Goal: Find specific page/section: Find specific page/section

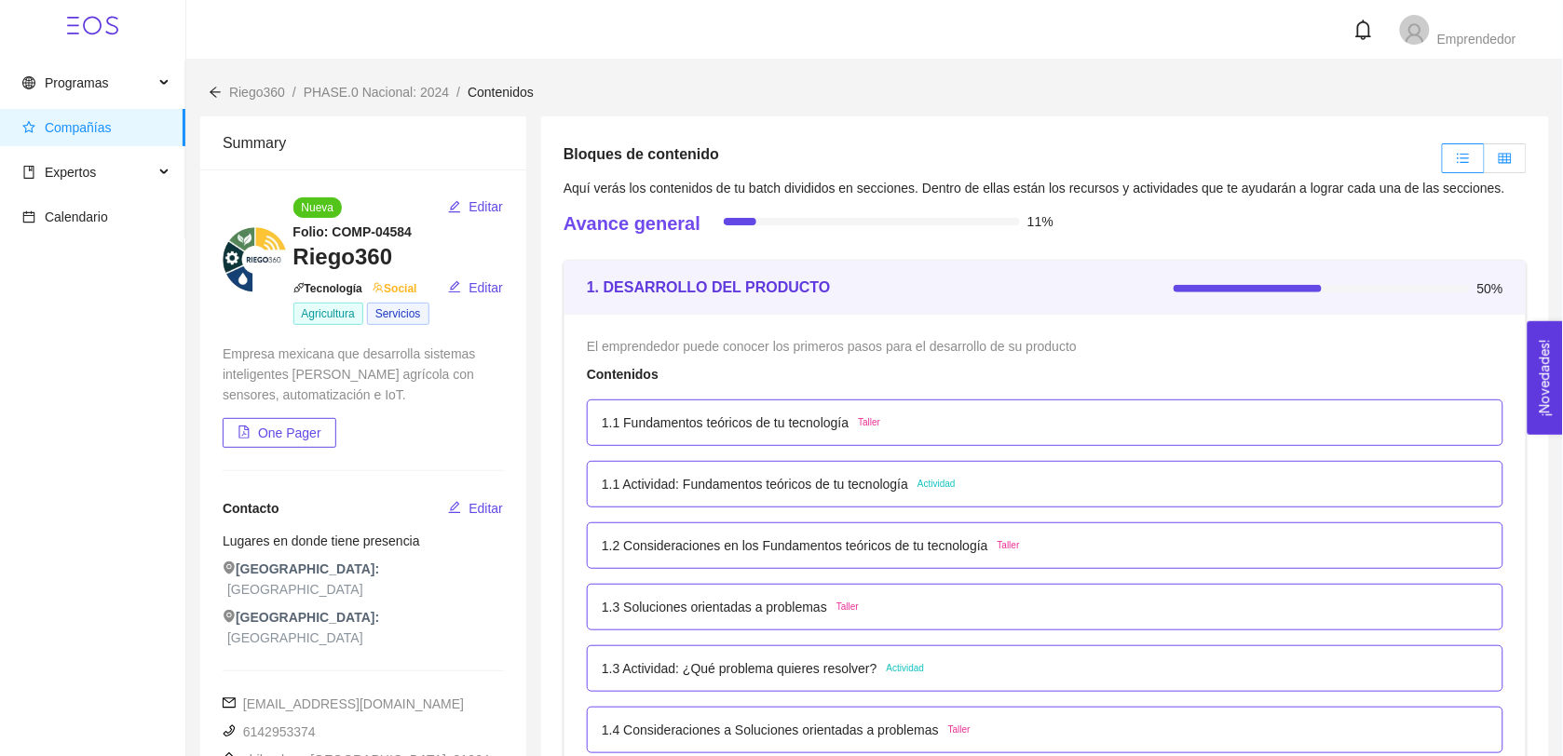
click at [1500, 160] on icon "table" at bounding box center [1505, 158] width 13 height 10
click at [1485, 163] on input "radio" at bounding box center [1485, 163] width 0 height 0
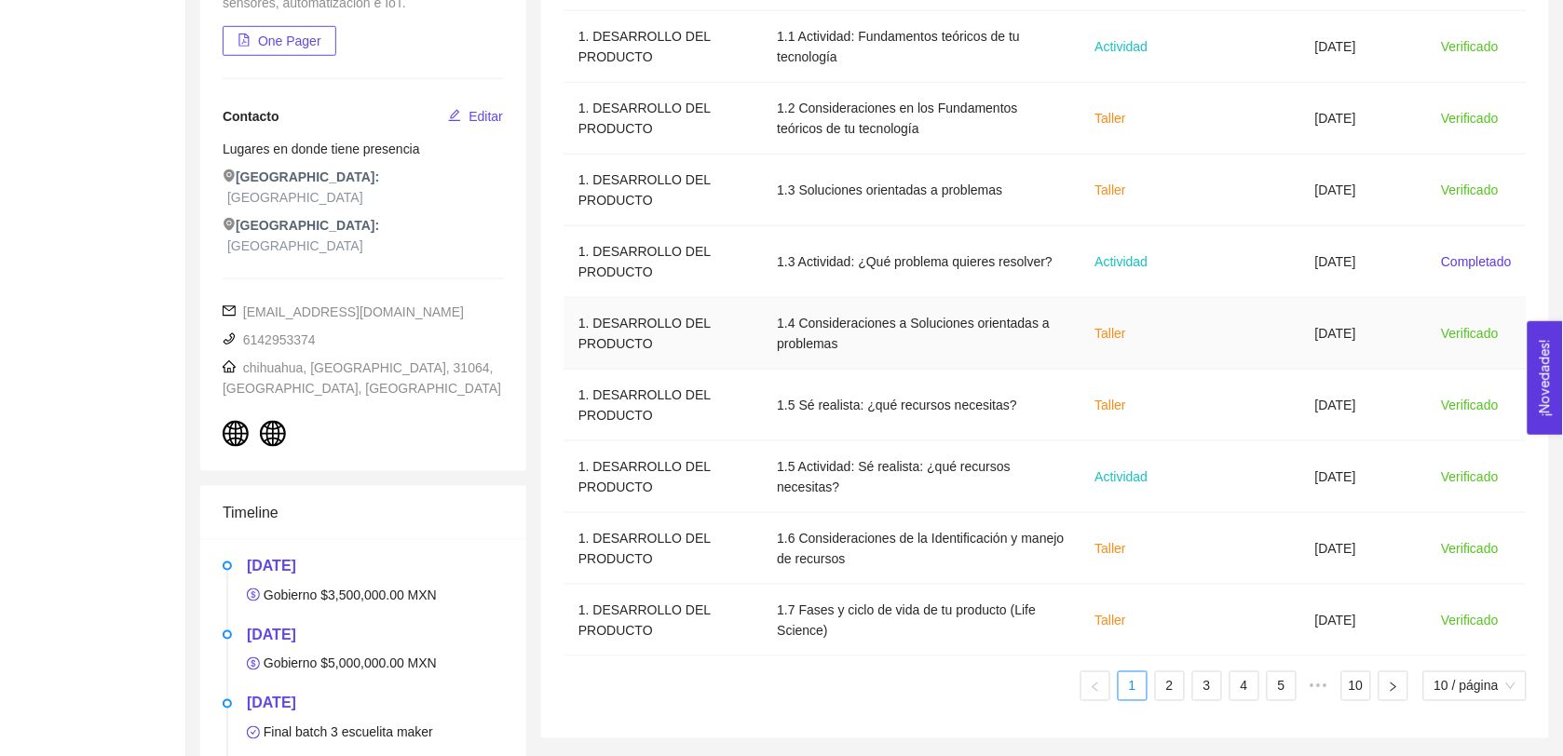
scroll to position [606, 0]
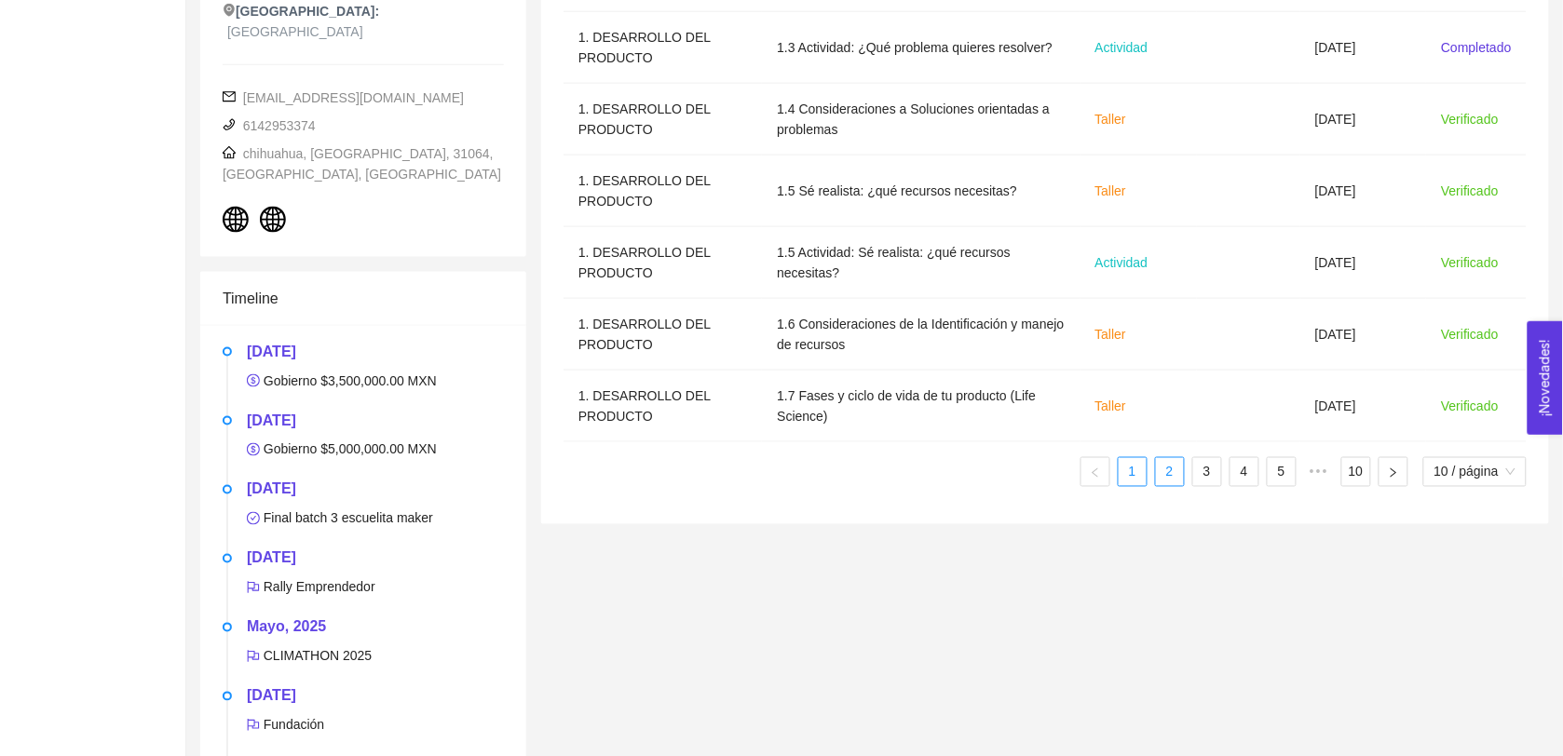
click at [1175, 478] on link "2" at bounding box center [1170, 472] width 28 height 28
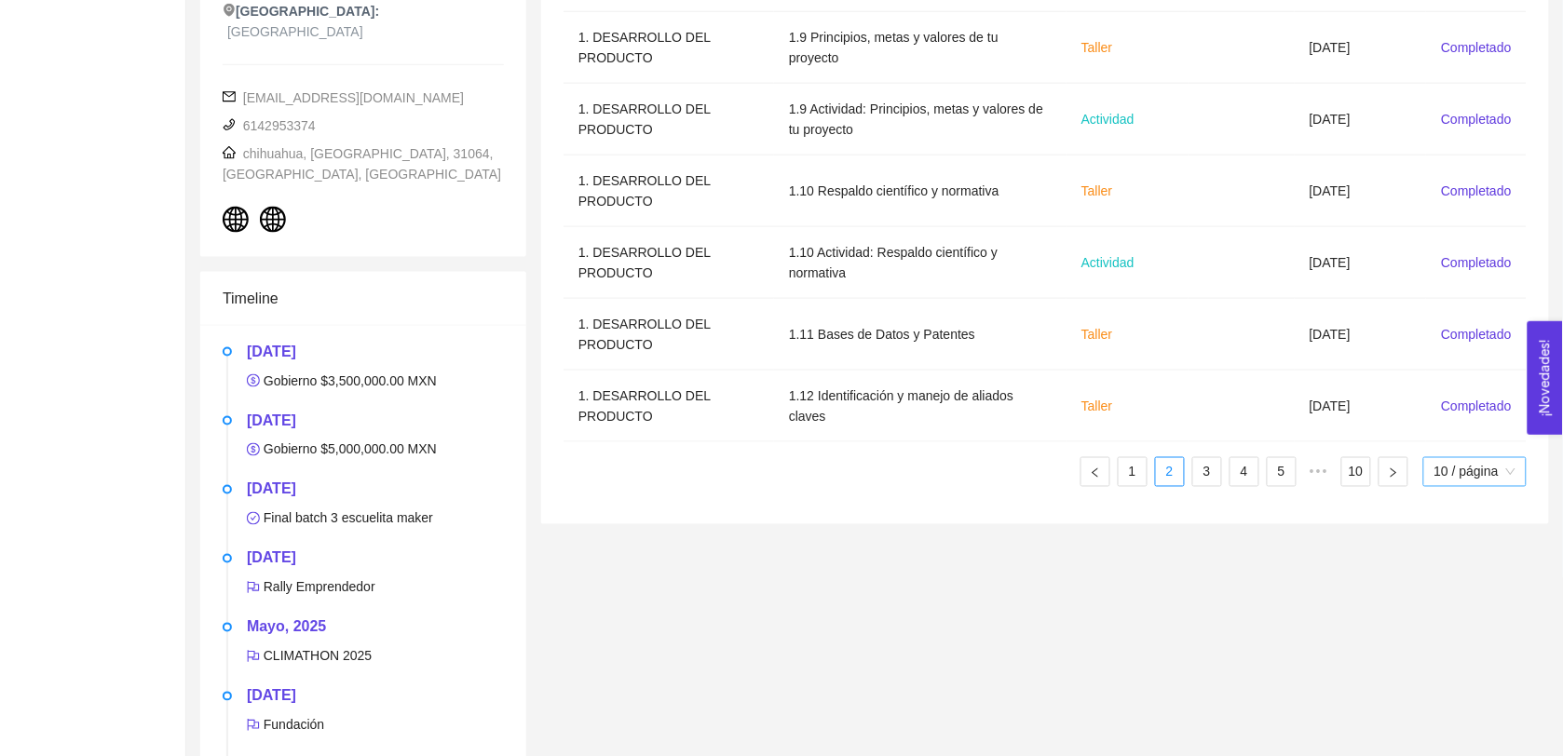
click at [1473, 471] on span "10 / página" at bounding box center [1474, 472] width 81 height 28
click at [1472, 472] on span "10 / página" at bounding box center [1474, 472] width 81 height 28
click at [1203, 472] on link "3" at bounding box center [1207, 472] width 28 height 28
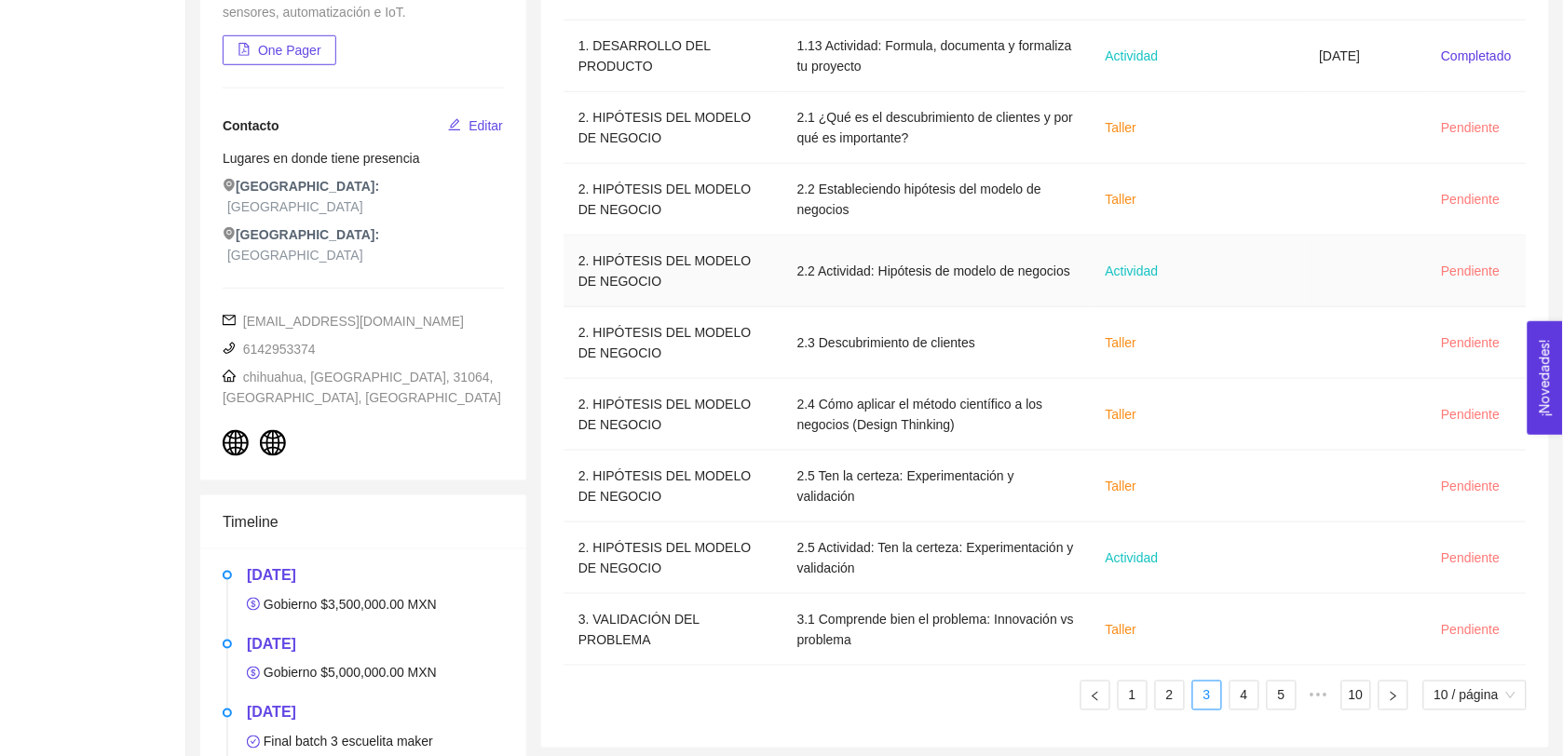
scroll to position [391, 0]
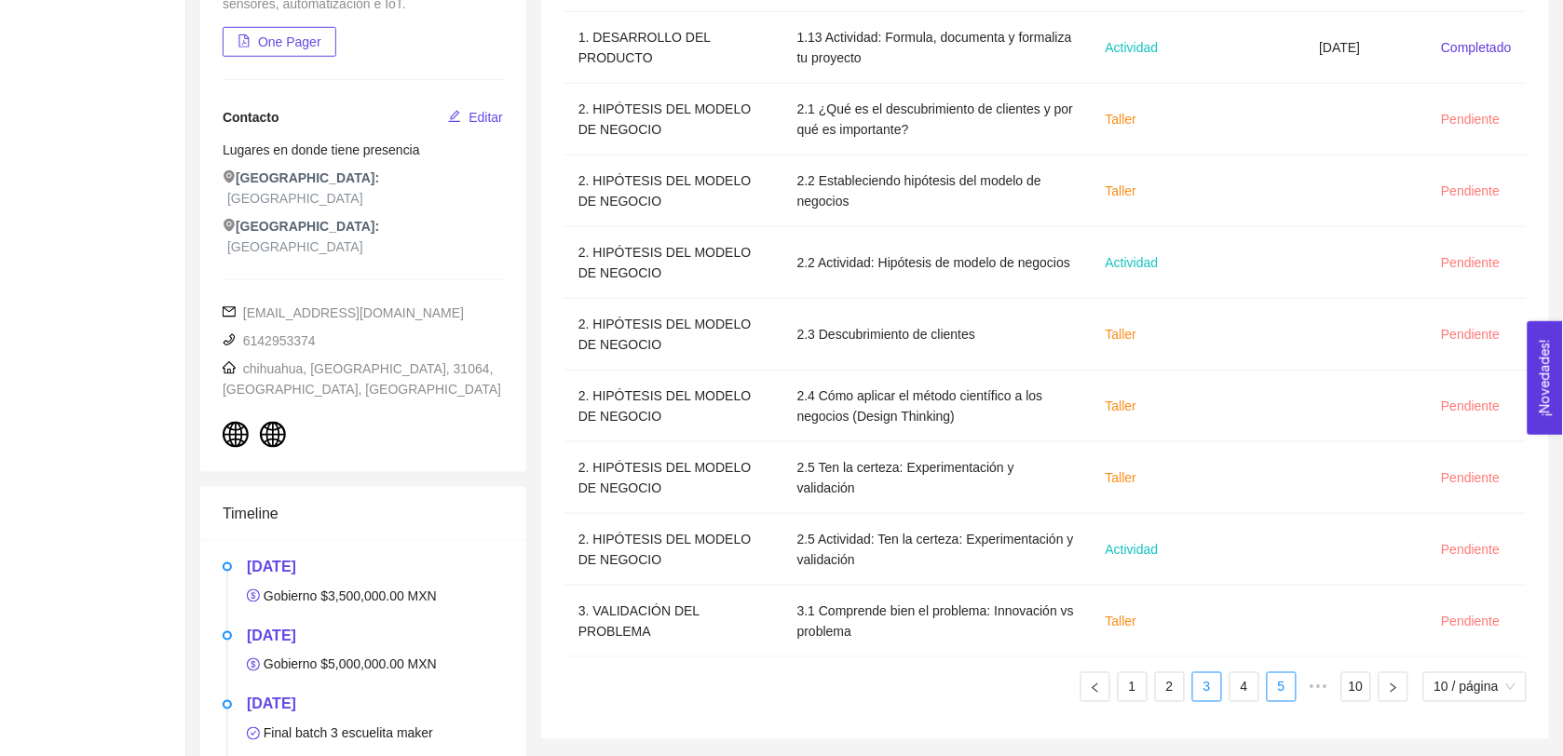
click at [1236, 683] on link "4" at bounding box center [1244, 687] width 28 height 28
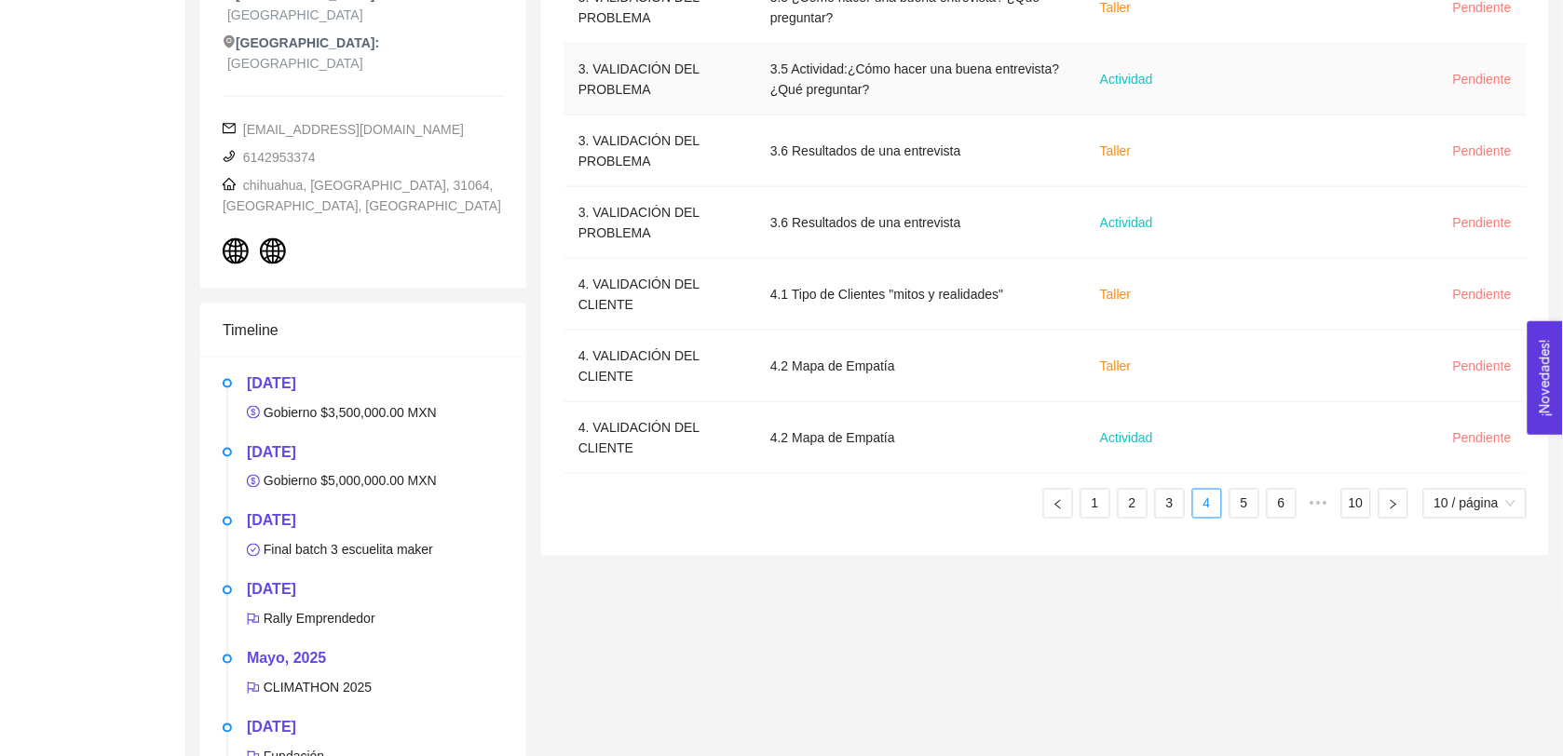
scroll to position [574, 0]
click at [1240, 509] on link "5" at bounding box center [1244, 505] width 28 height 28
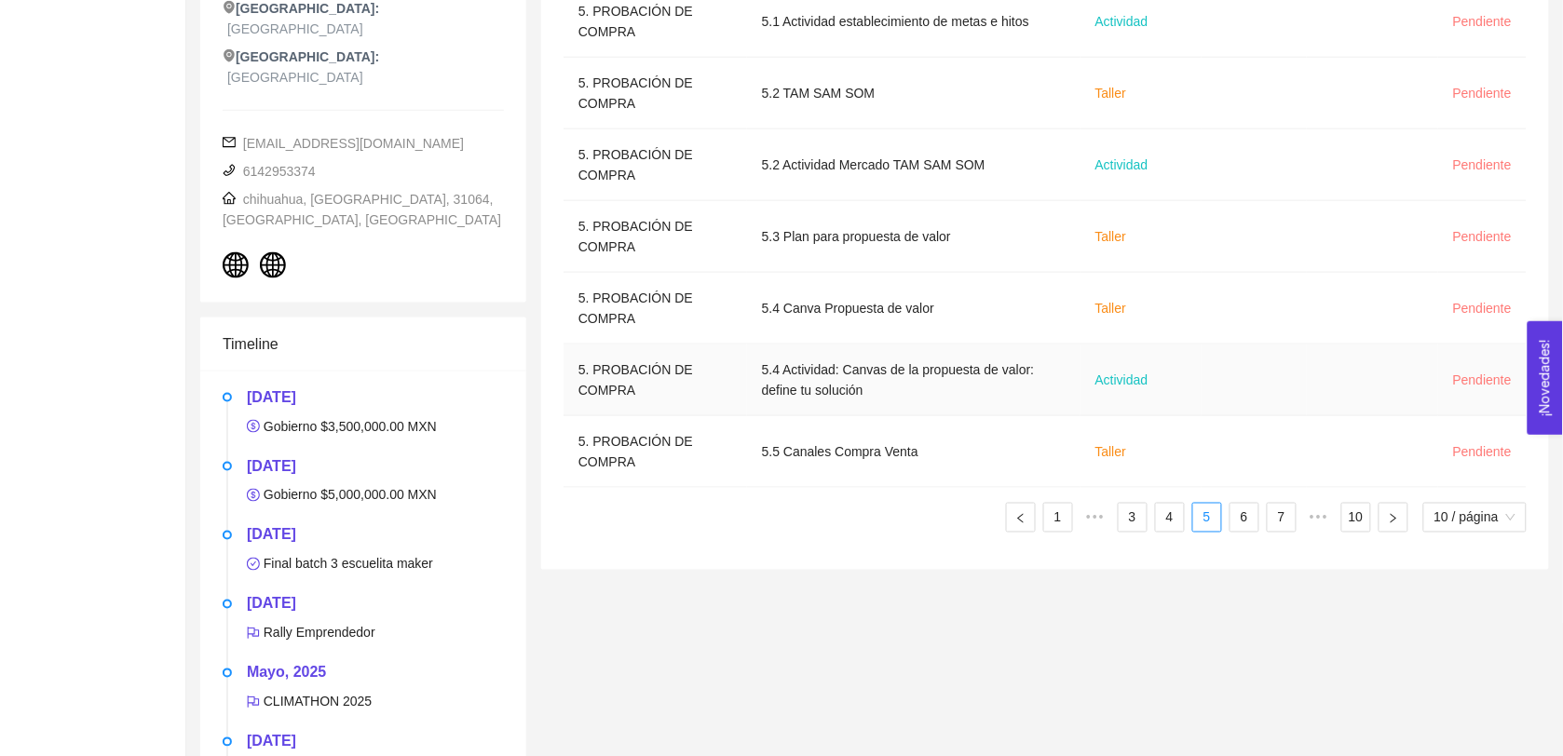
scroll to position [606, 0]
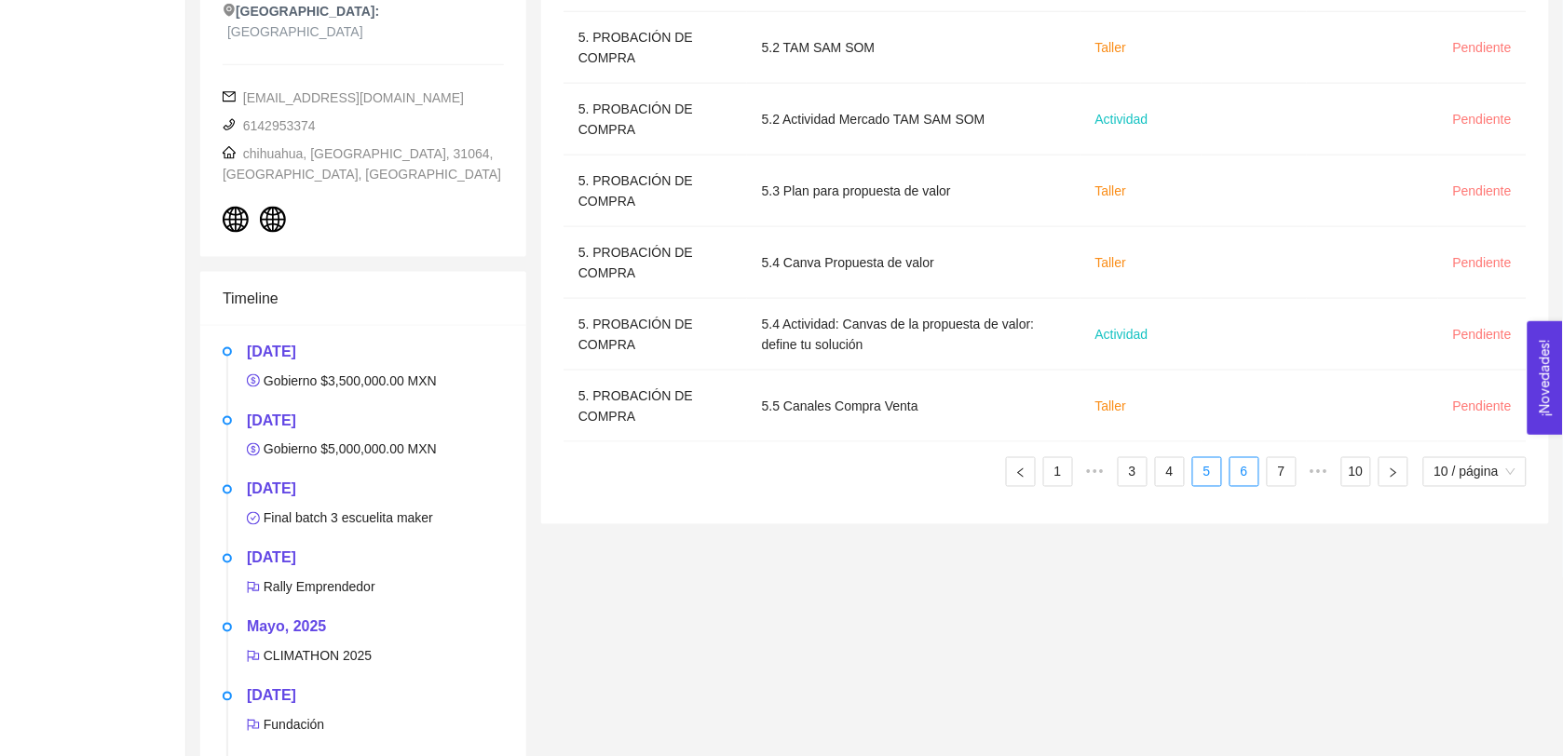
click at [1246, 473] on link "6" at bounding box center [1244, 472] width 28 height 28
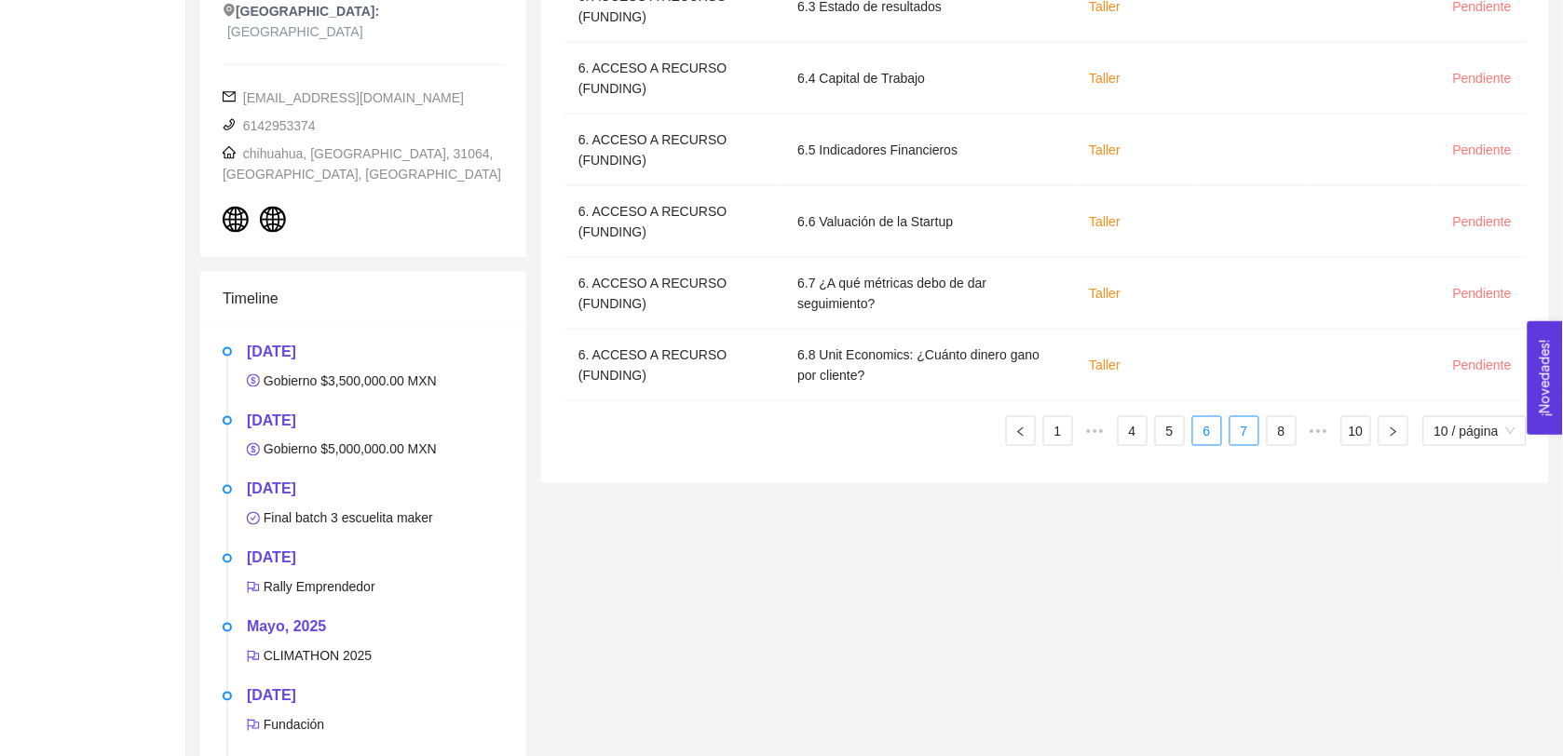
click at [1250, 417] on li "7" at bounding box center [1245, 431] width 30 height 30
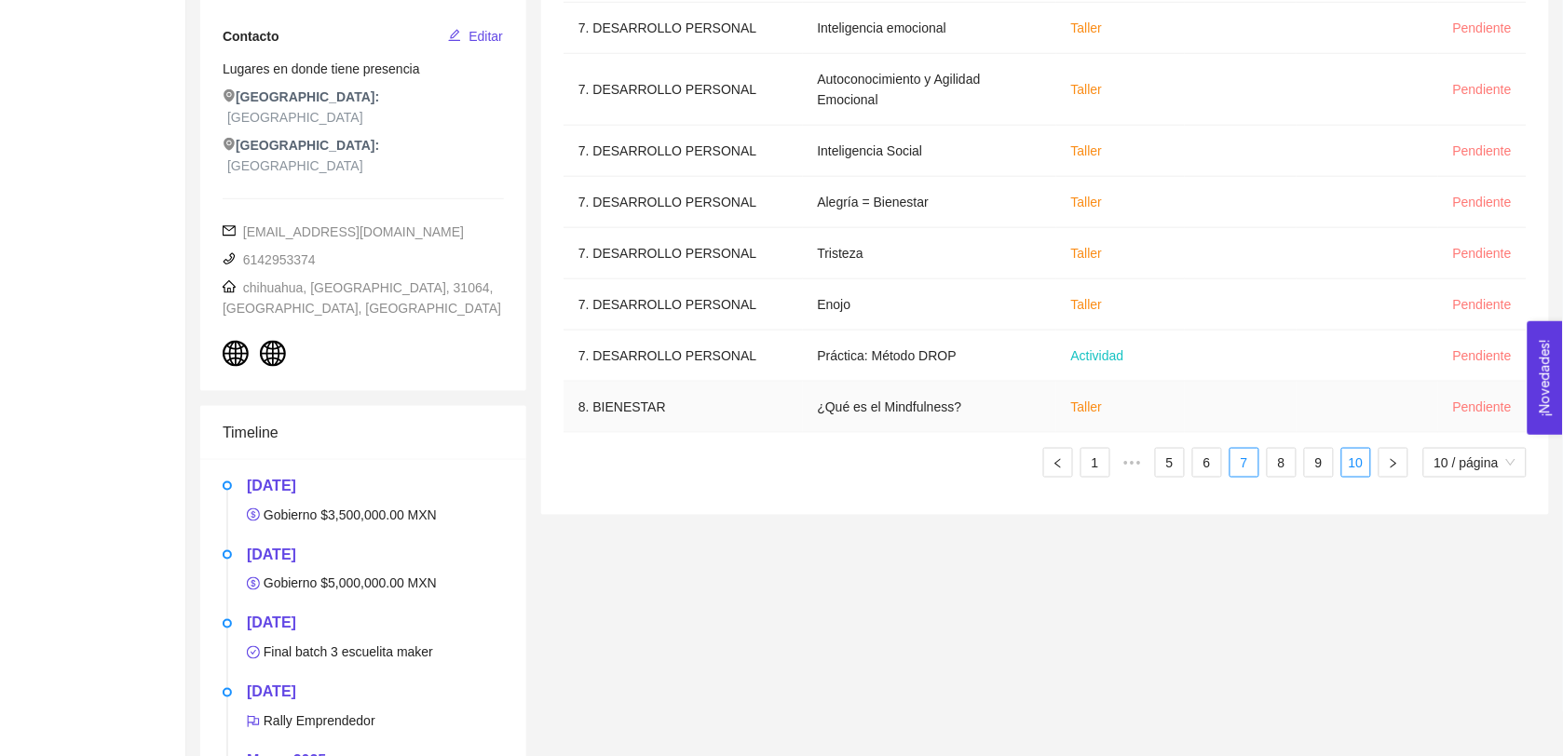
scroll to position [473, 0]
click at [1282, 475] on div "Sección Nombre del contenido Tipo de contenido Fecha límite Fecha de entrega St…" at bounding box center [1045, 139] width 963 height 705
click at [1282, 473] on link "8" at bounding box center [1282, 462] width 28 height 28
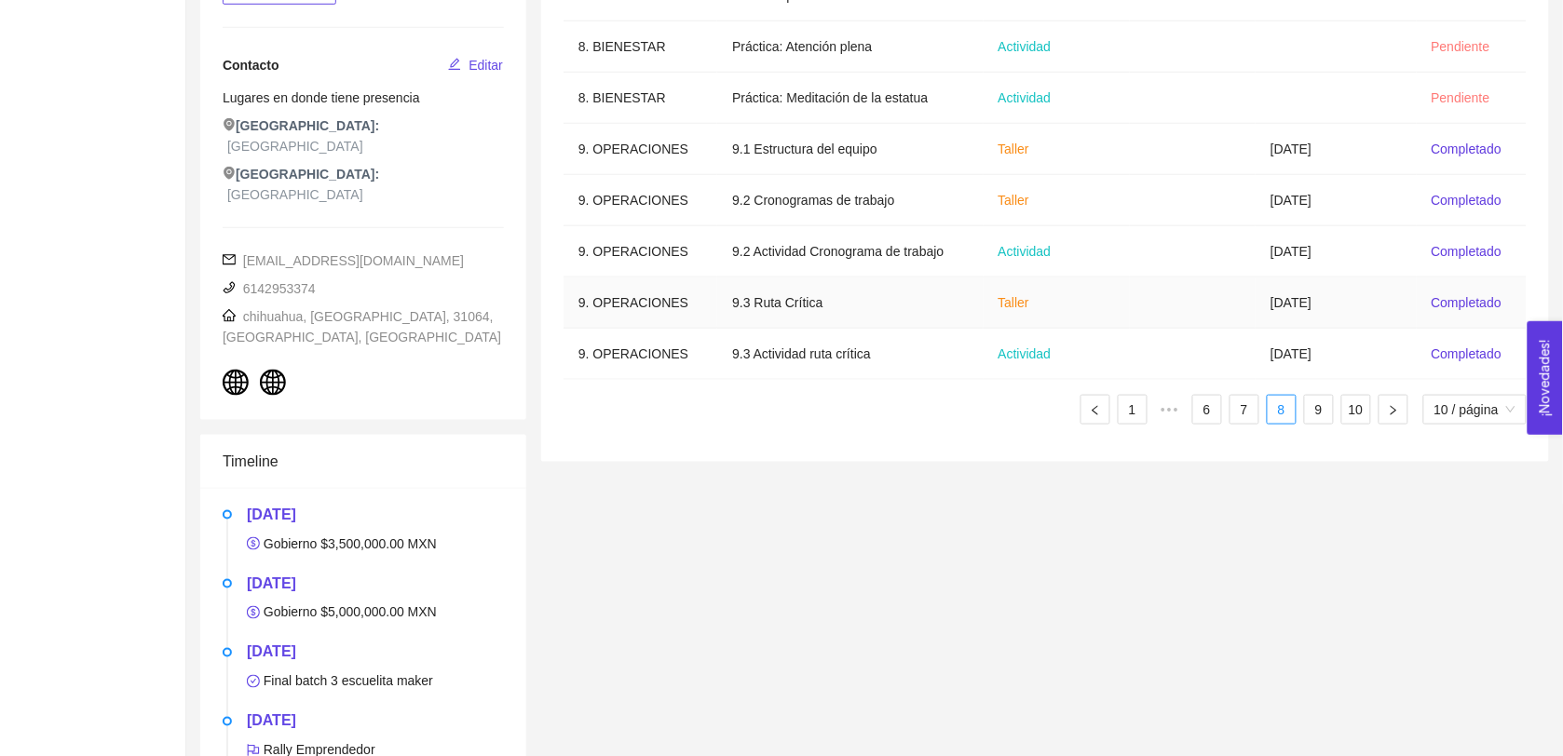
scroll to position [444, 0]
click at [1319, 410] on link "9" at bounding box center [1319, 409] width 28 height 28
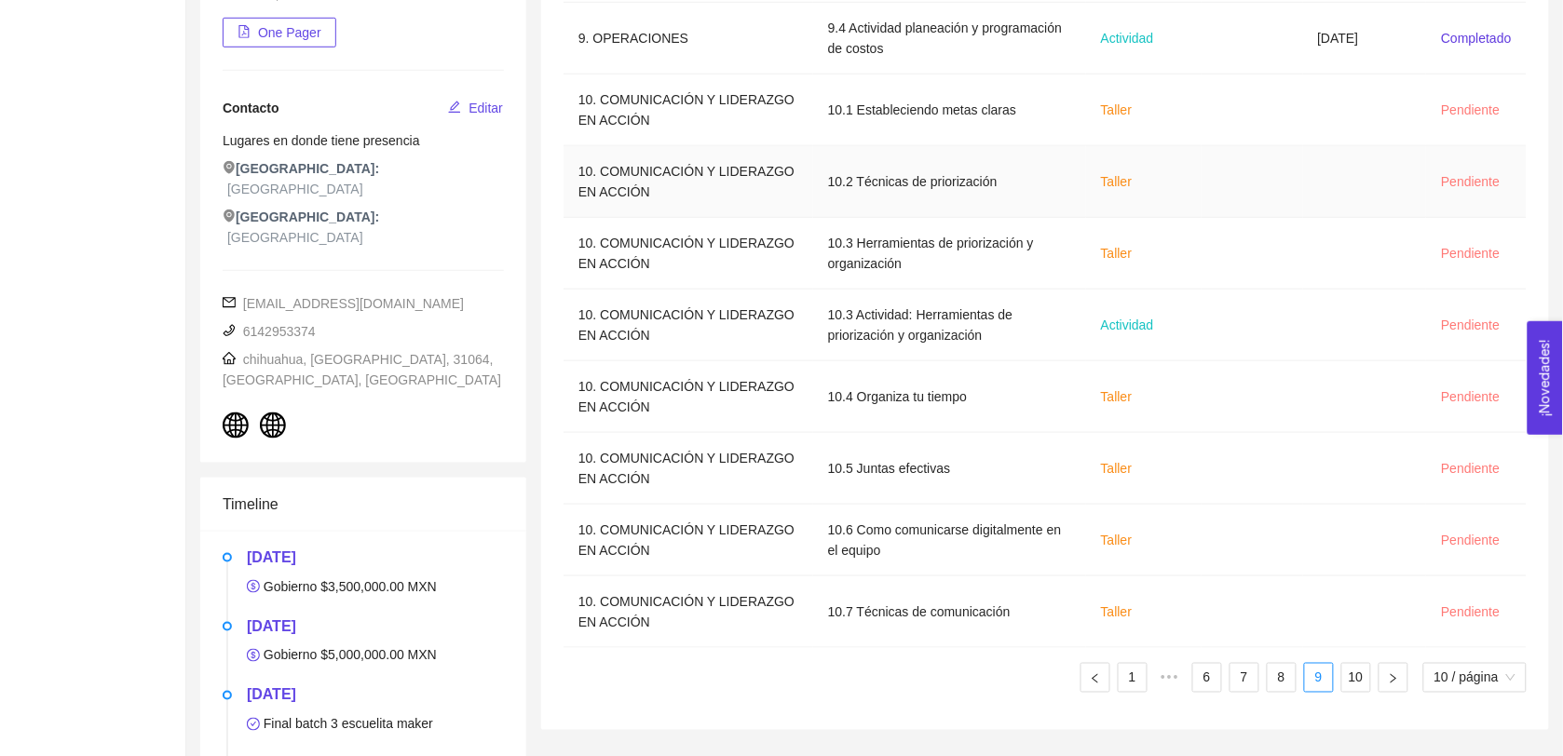
scroll to position [606, 0]
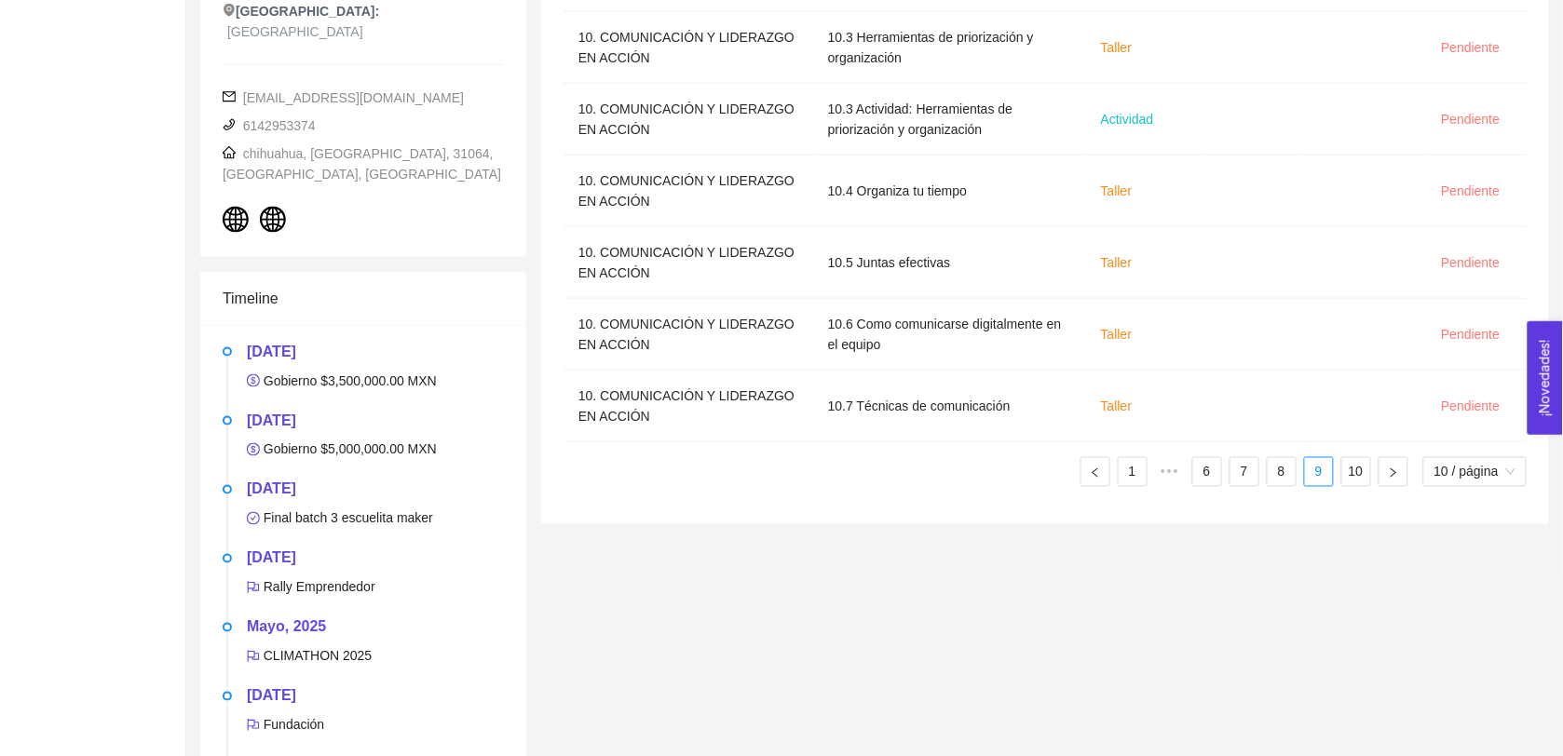
click at [1349, 473] on link "10" at bounding box center [1356, 472] width 28 height 28
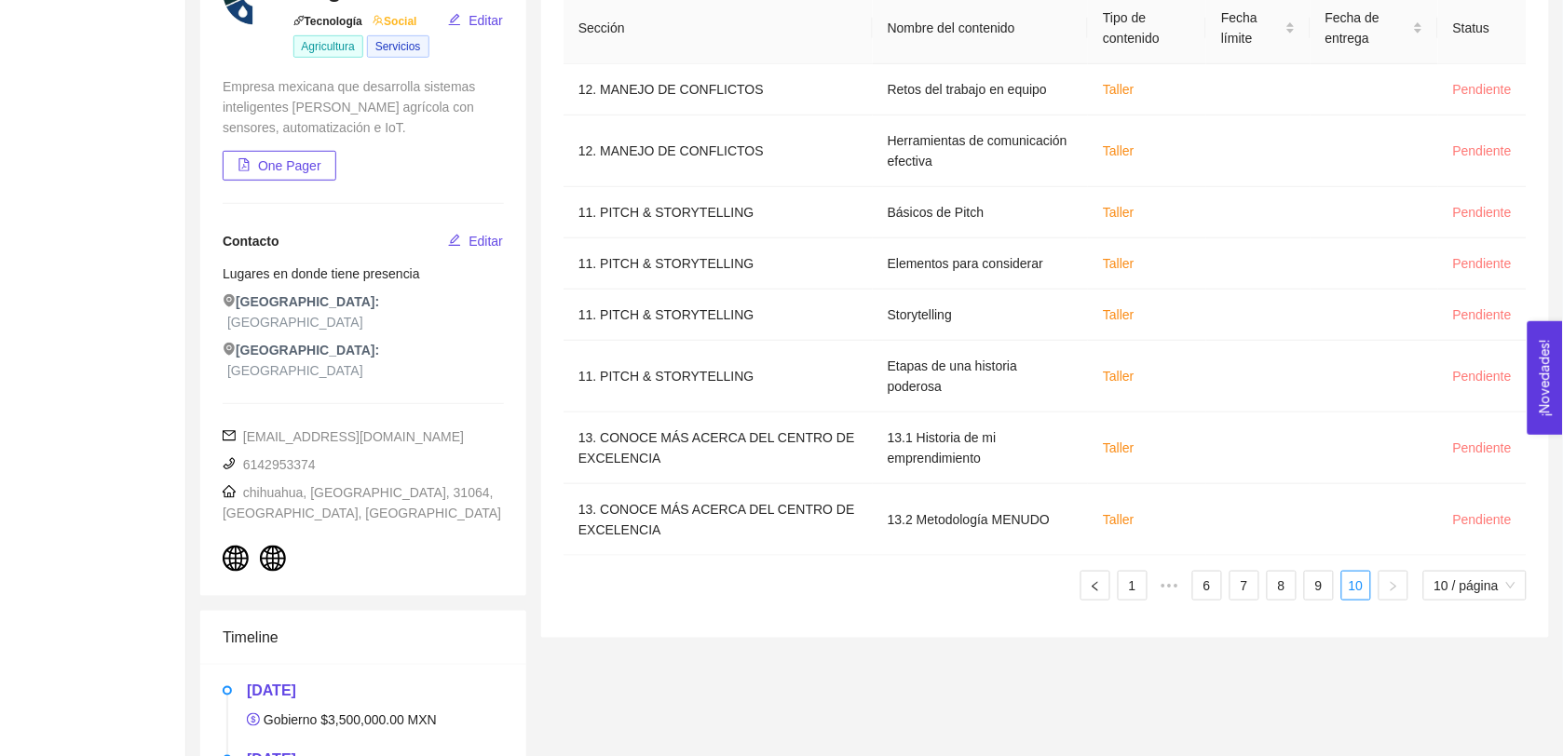
scroll to position [0, 0]
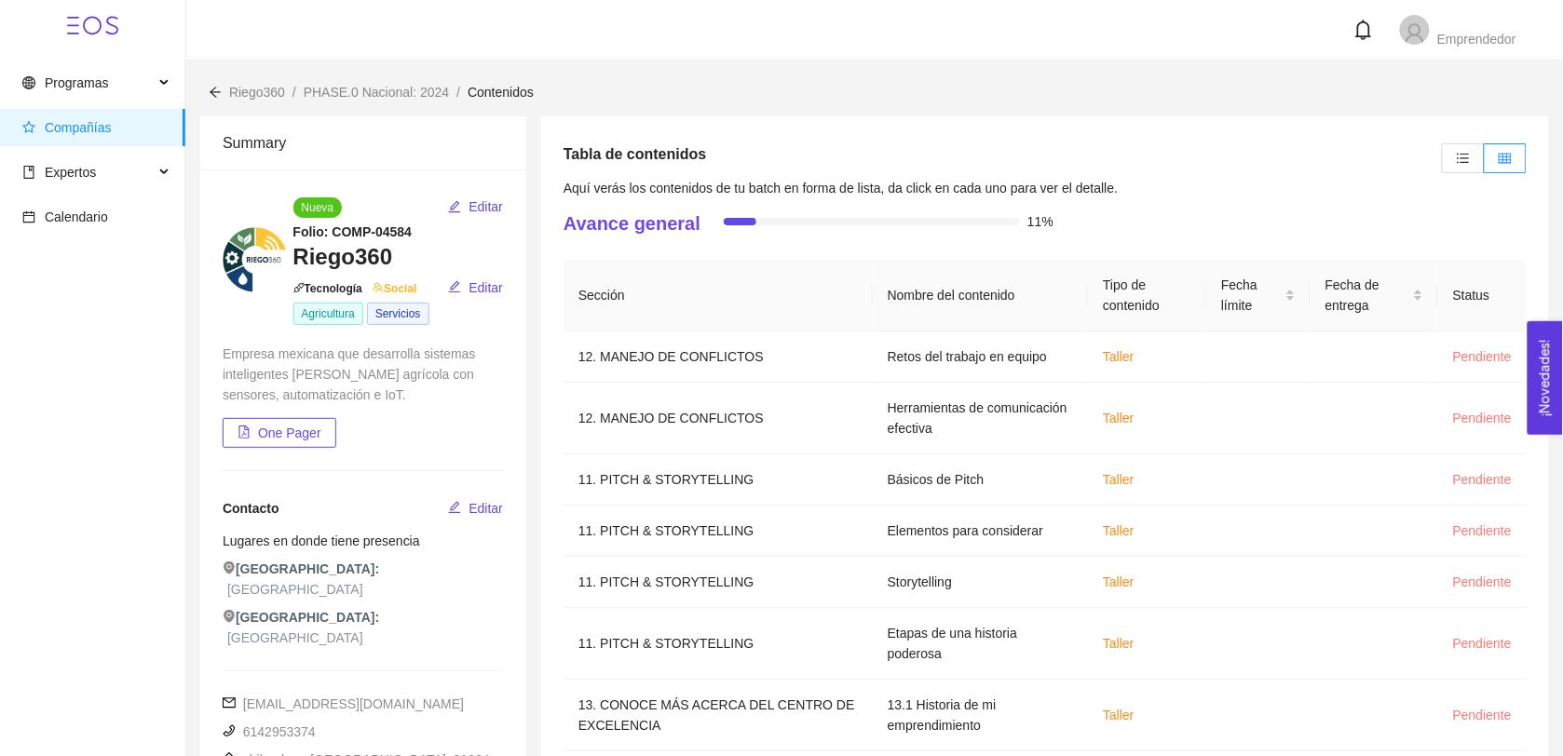
click at [883, 73] on div "Riego360 / PHASE.0 Nacional: 2024 / Contenidos /" at bounding box center [874, 81] width 1377 height 43
click at [150, 158] on span "Expertos" at bounding box center [87, 172] width 131 height 37
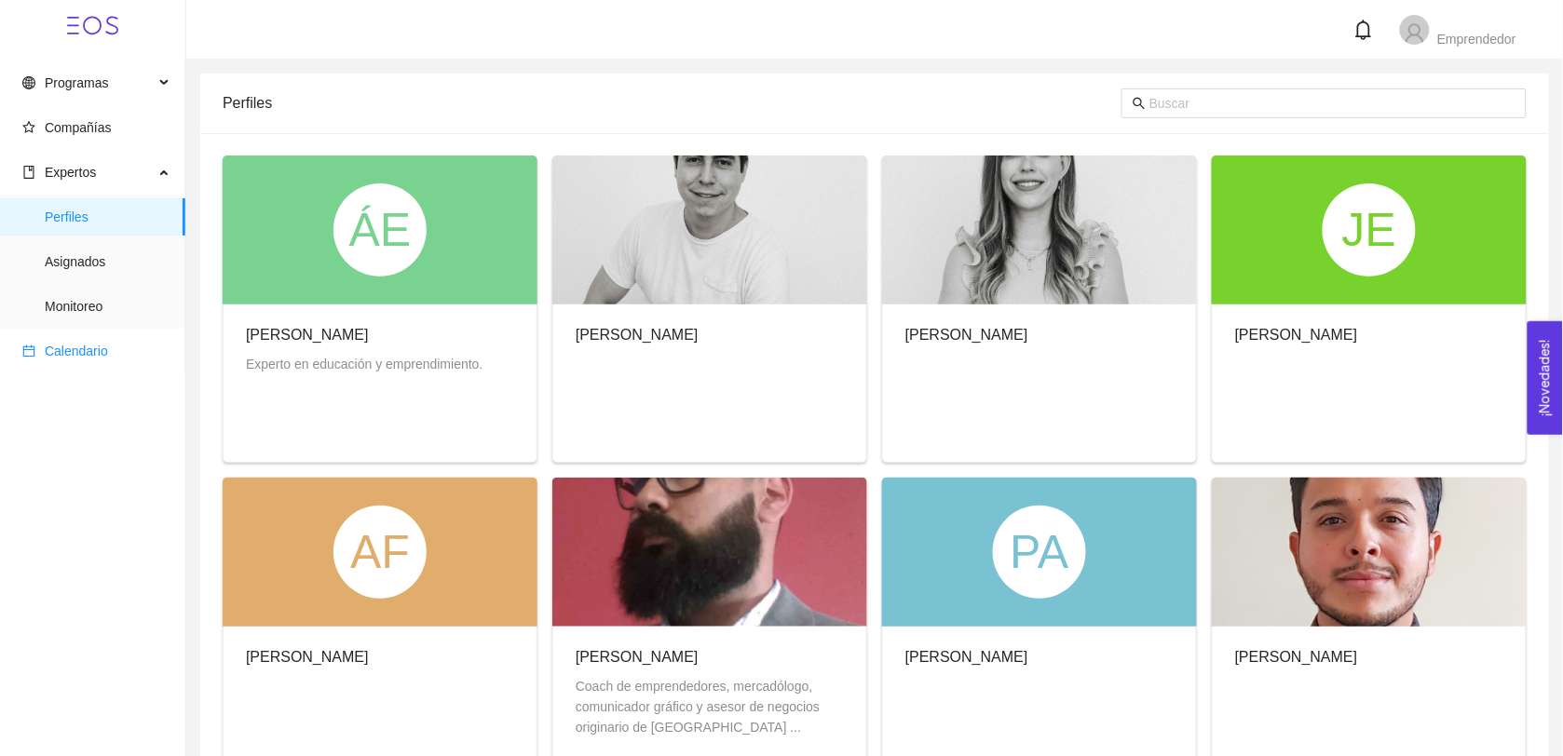
click at [118, 346] on span "Calendario" at bounding box center [96, 351] width 148 height 37
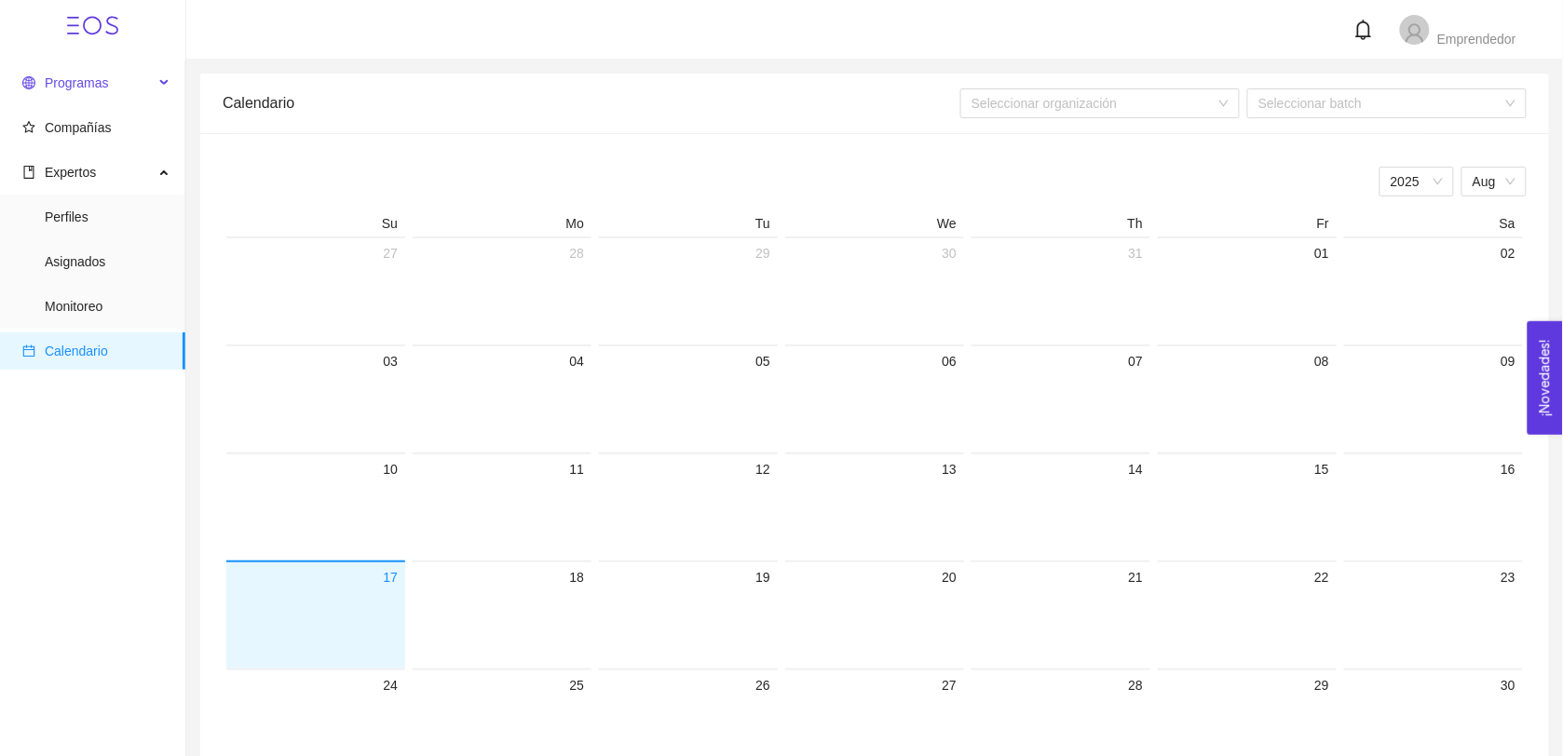
click at [158, 84] on div "Programas" at bounding box center [92, 82] width 185 height 37
